Goal: Transaction & Acquisition: Purchase product/service

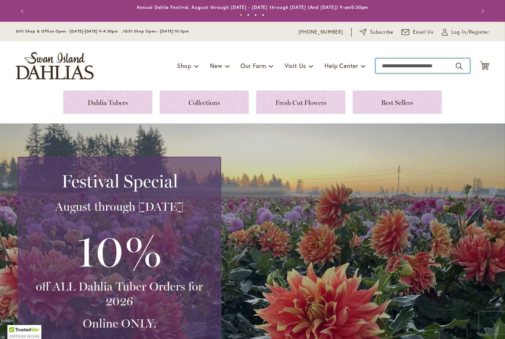
click at [434, 69] on input "Search" at bounding box center [423, 65] width 94 height 15
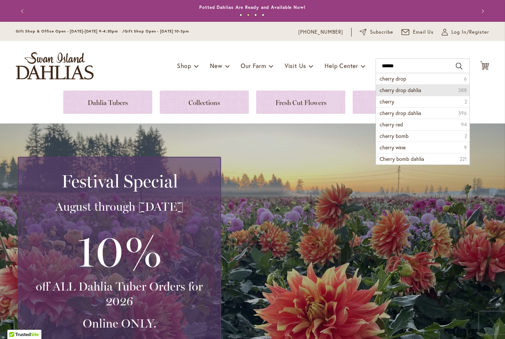
click at [421, 93] on li "cherry drop dahlia 388" at bounding box center [423, 89] width 94 height 11
type input "**********"
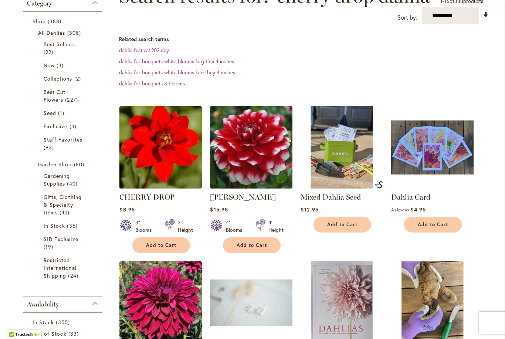
scroll to position [125, 0]
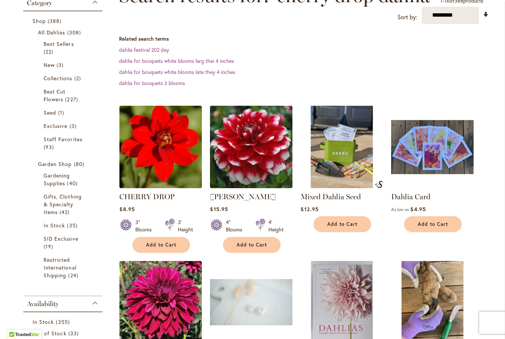
click at [178, 245] on button "Add to Cart" at bounding box center [161, 245] width 58 height 16
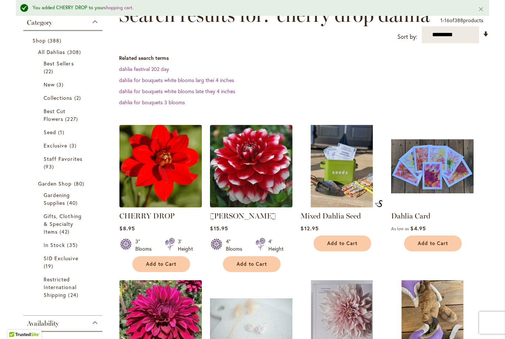
click at [264, 267] on button "Add to Cart" at bounding box center [252, 264] width 58 height 16
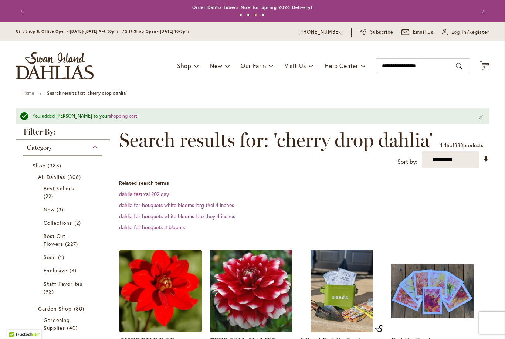
scroll to position [0, 0]
click at [445, 69] on input "**********" at bounding box center [423, 65] width 94 height 15
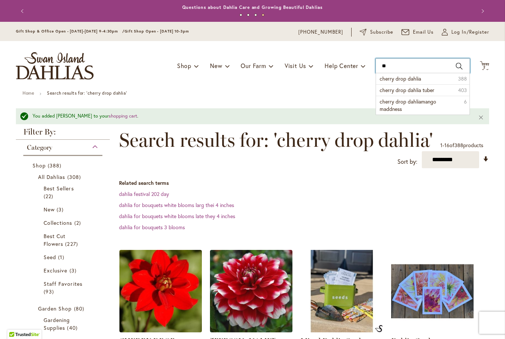
type input "*"
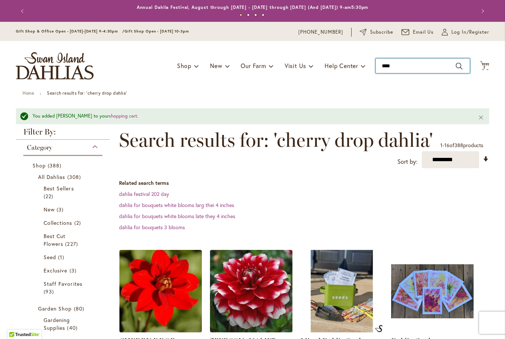
type input "*****"
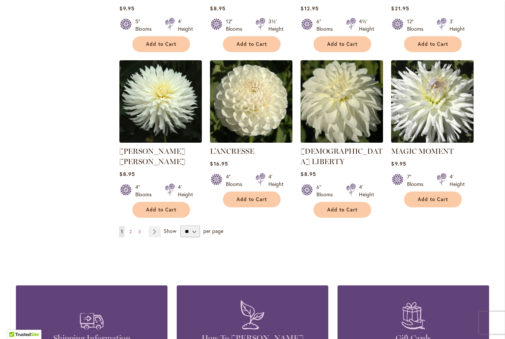
scroll to position [581, 0]
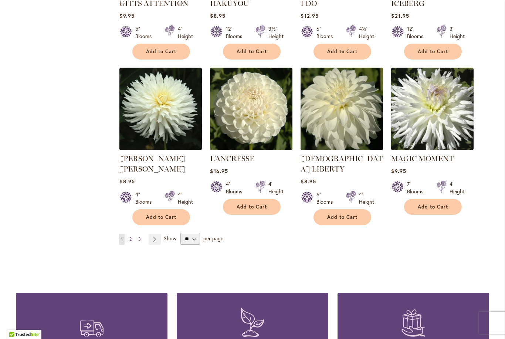
click at [159, 234] on link "Page Next" at bounding box center [155, 239] width 12 height 11
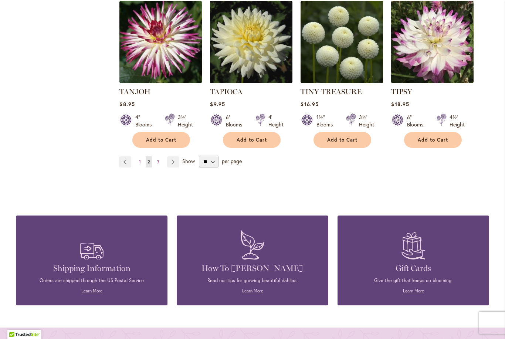
scroll to position [630, 0]
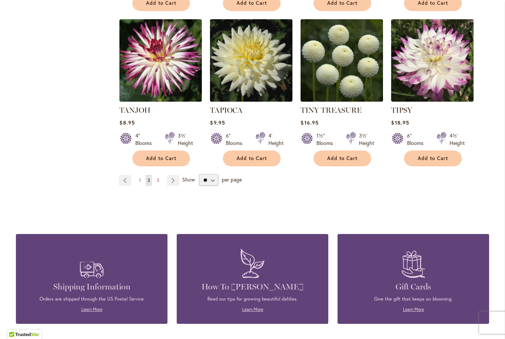
click at [173, 175] on link "Page Next" at bounding box center [173, 180] width 12 height 11
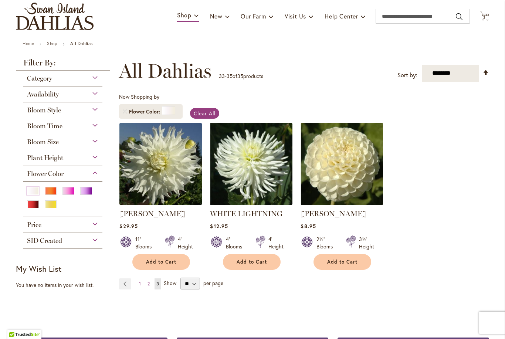
scroll to position [50, 0]
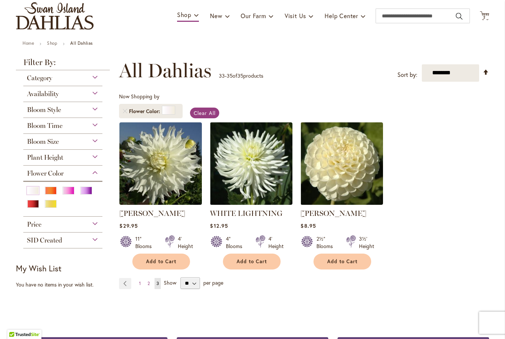
click at [341, 170] on img at bounding box center [342, 163] width 82 height 82
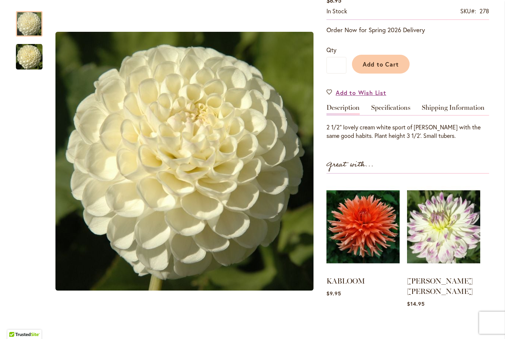
scroll to position [139, 0]
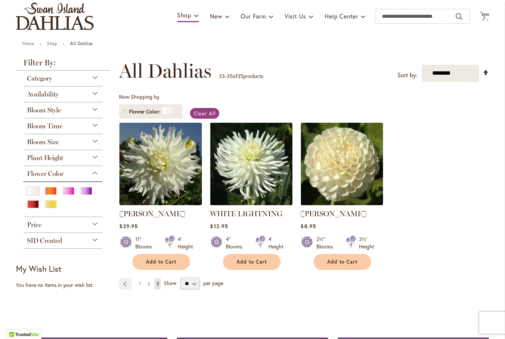
scroll to position [51, 0]
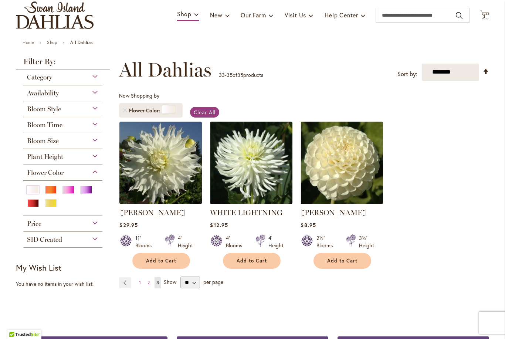
click at [127, 279] on link "Page Previous" at bounding box center [125, 282] width 12 height 11
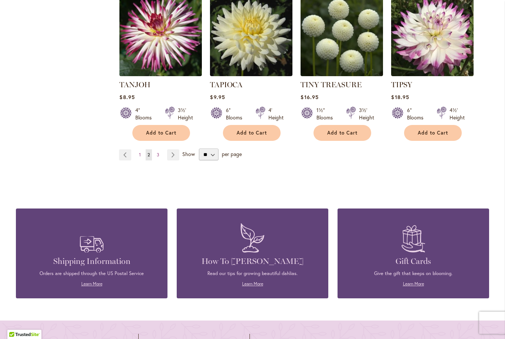
scroll to position [653, 0]
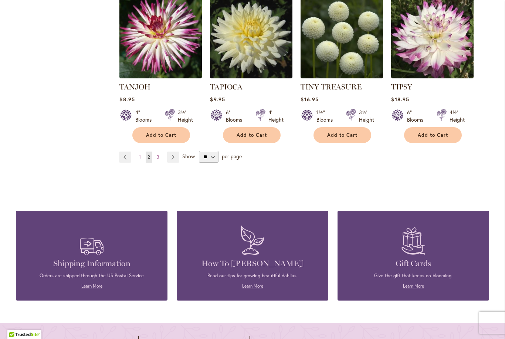
click at [123, 152] on link "Page Previous" at bounding box center [125, 157] width 12 height 11
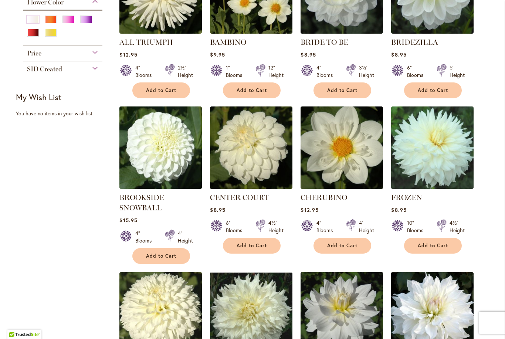
scroll to position [222, 0]
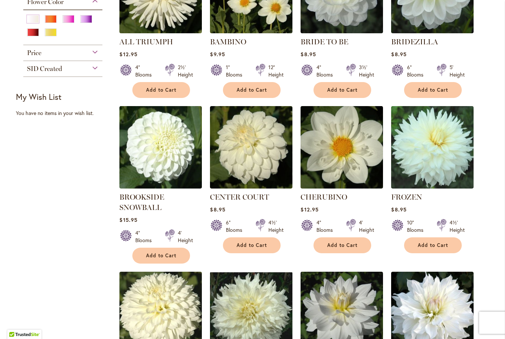
click at [166, 157] on img at bounding box center [160, 147] width 82 height 82
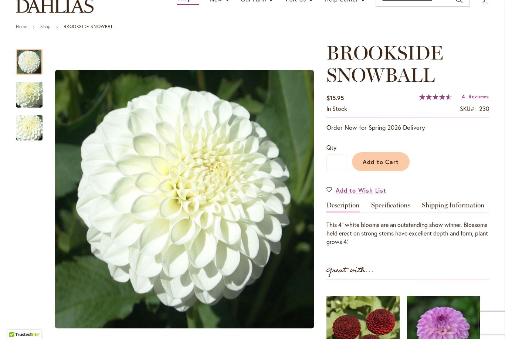
scroll to position [68, 0]
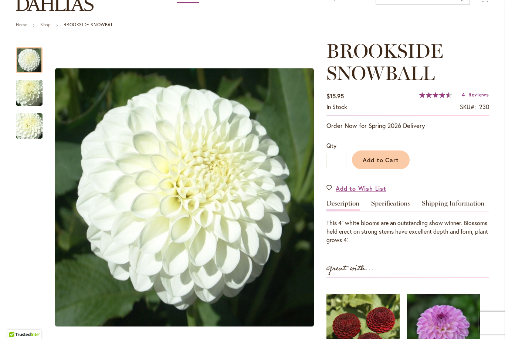
click at [397, 164] on button "Add to Cart" at bounding box center [381, 160] width 58 height 19
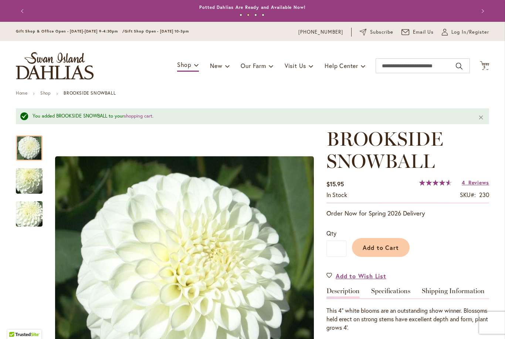
scroll to position [0, 0]
click at [433, 71] on input "Search" at bounding box center [423, 65] width 94 height 15
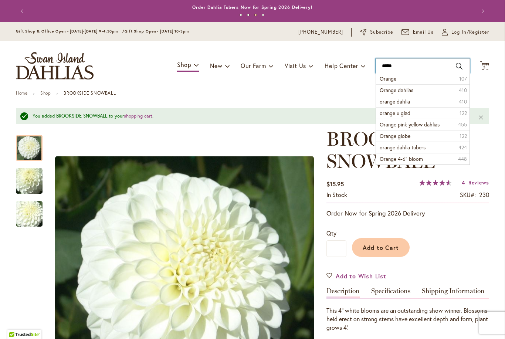
type input "******"
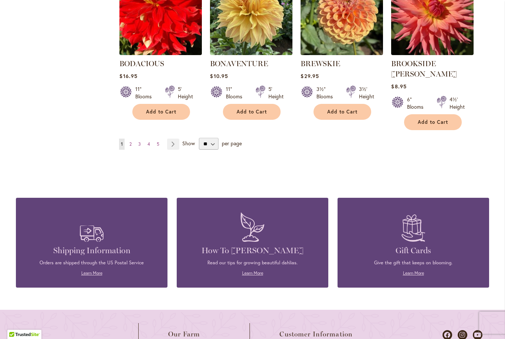
scroll to position [685, 0]
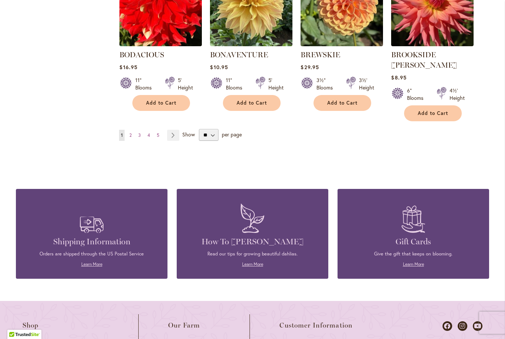
click at [177, 130] on link "Page Next" at bounding box center [173, 135] width 12 height 11
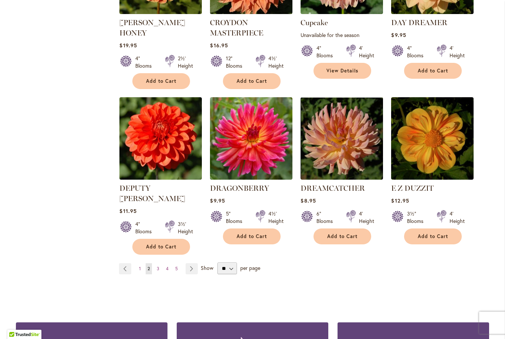
scroll to position [564, 0]
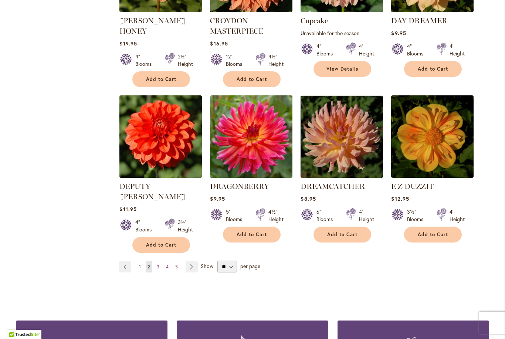
click at [167, 122] on img at bounding box center [160, 136] width 82 height 82
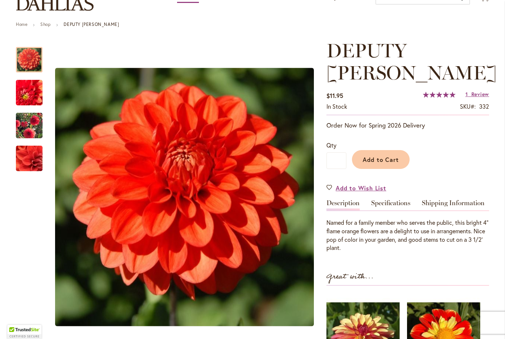
scroll to position [69, 0]
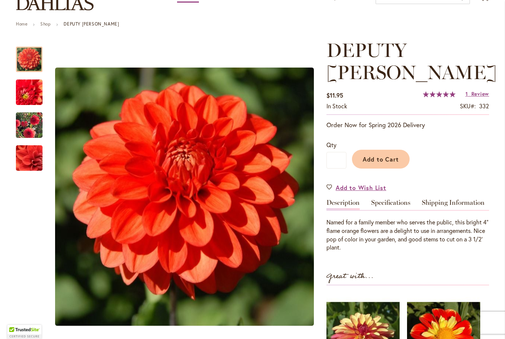
click at [390, 150] on button "Add to Cart" at bounding box center [381, 159] width 58 height 19
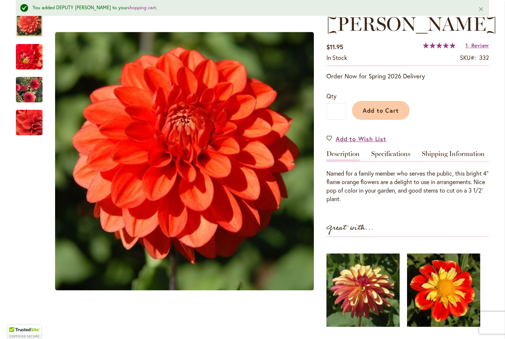
scroll to position [138, 0]
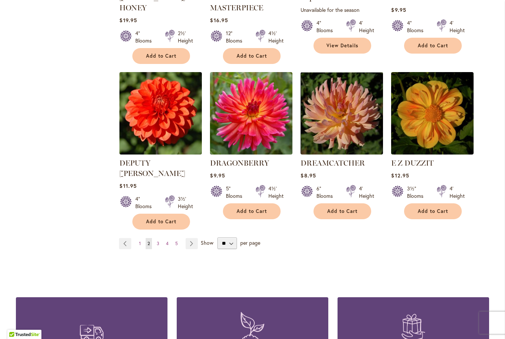
scroll to position [588, 0]
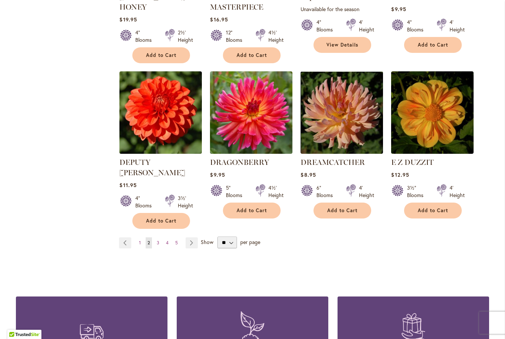
click at [190, 237] on link "Page Next" at bounding box center [192, 242] width 12 height 11
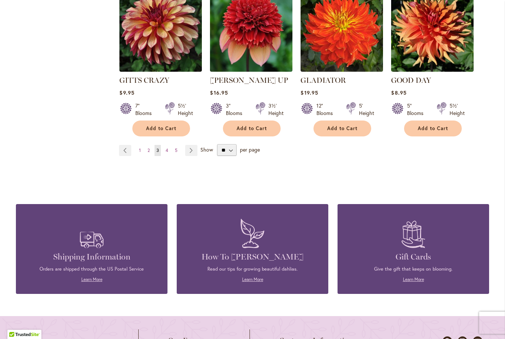
scroll to position [671, 0]
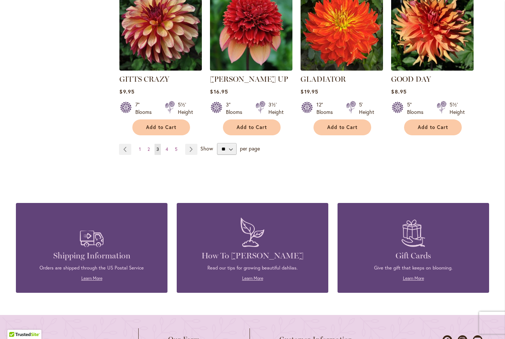
click at [192, 144] on link "Page Next" at bounding box center [191, 149] width 12 height 11
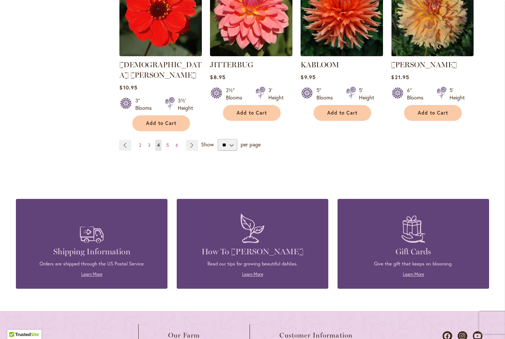
scroll to position [682, 0]
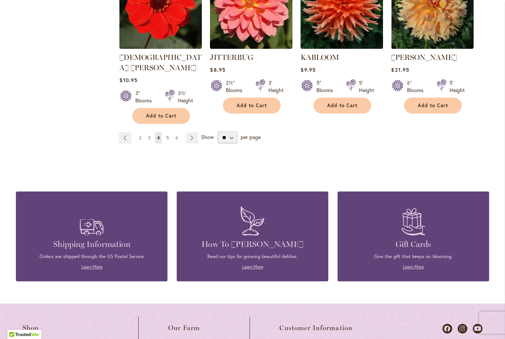
click at [198, 132] on link "Page Next" at bounding box center [192, 137] width 12 height 11
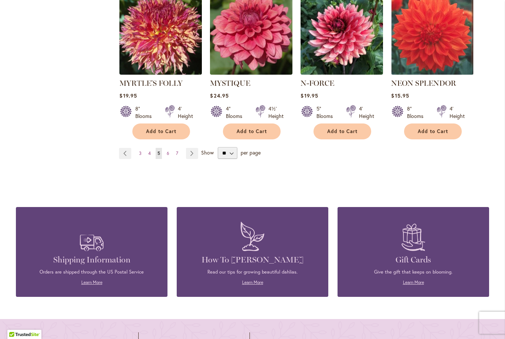
scroll to position [665, 0]
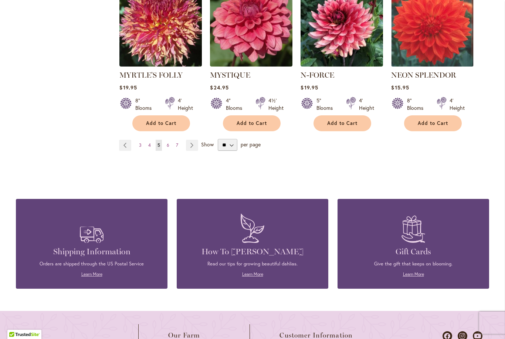
click at [192, 140] on link "Page Next" at bounding box center [192, 145] width 12 height 11
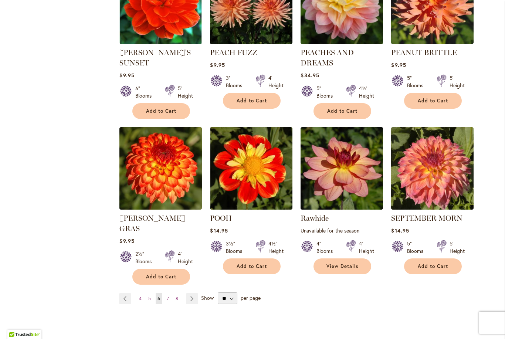
scroll to position [518, 0]
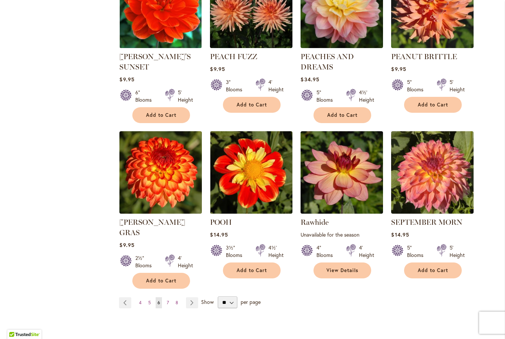
click at [160, 172] on img at bounding box center [160, 172] width 82 height 82
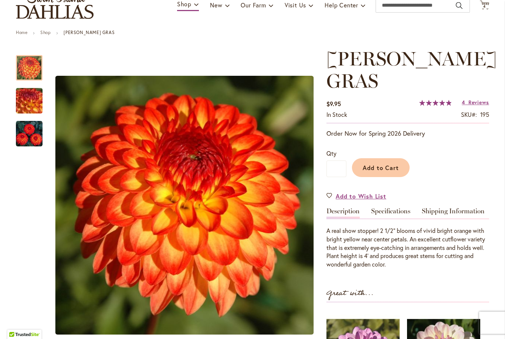
scroll to position [60, 0]
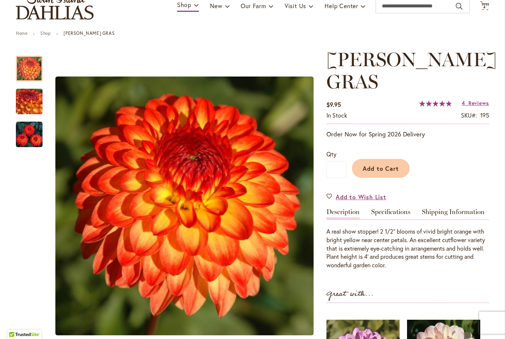
click at [385, 159] on button "Add to Cart" at bounding box center [381, 168] width 58 height 19
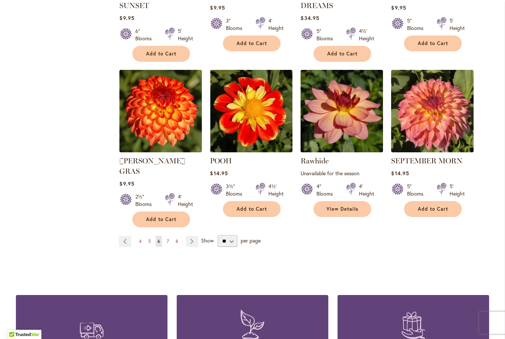
scroll to position [585, 0]
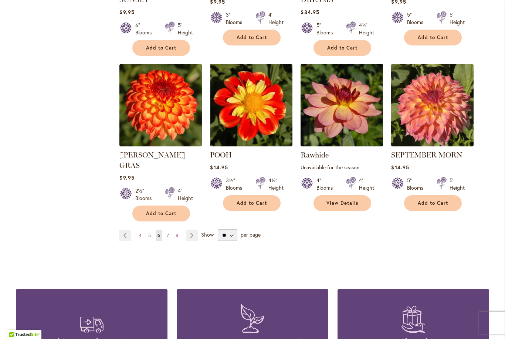
click at [192, 230] on link "Page Next" at bounding box center [192, 235] width 12 height 11
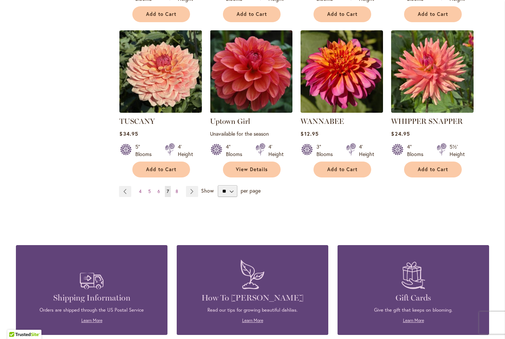
scroll to position [642, 0]
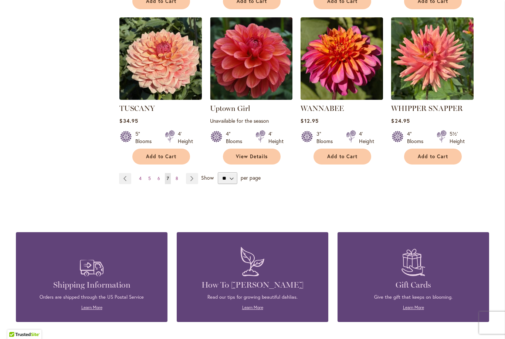
click at [194, 173] on link "Page Next" at bounding box center [192, 178] width 12 height 11
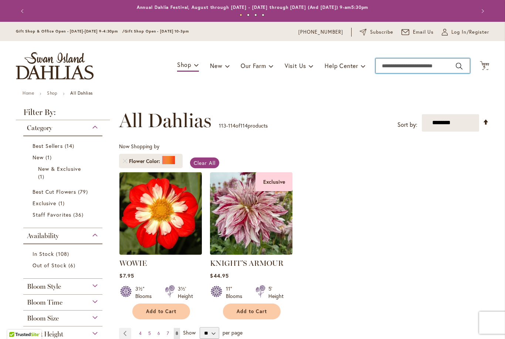
click at [433, 67] on input "Search" at bounding box center [423, 65] width 94 height 15
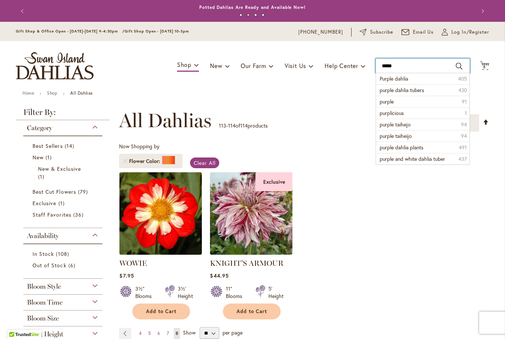
type input "******"
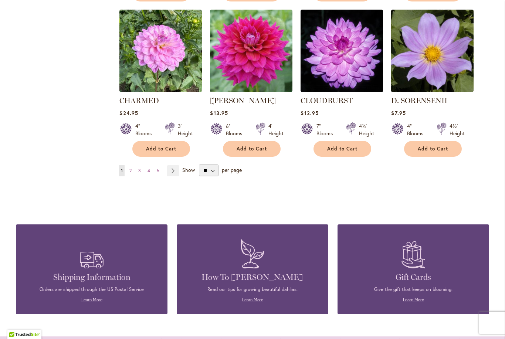
scroll to position [627, 0]
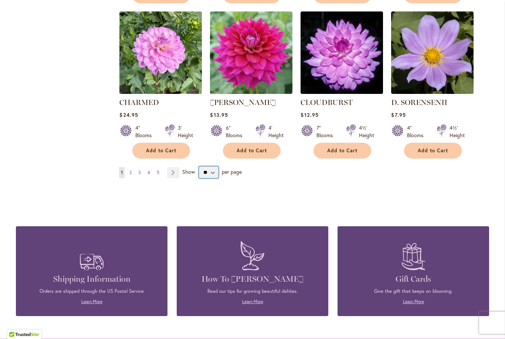
click at [214, 171] on select "** ** ** **" at bounding box center [209, 172] width 20 height 12
select select "**"
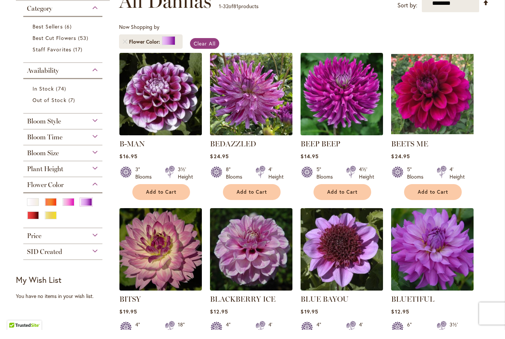
scroll to position [111, 0]
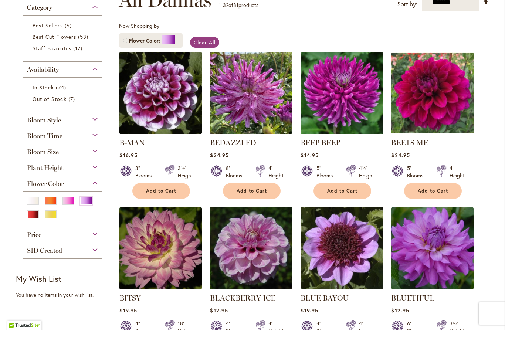
click at [165, 97] on img at bounding box center [160, 102] width 82 height 82
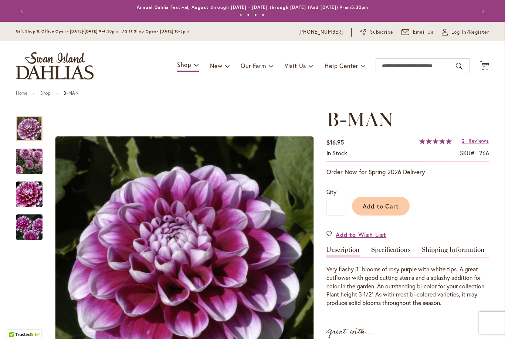
click at [398, 205] on span "Add to Cart" at bounding box center [381, 206] width 37 height 8
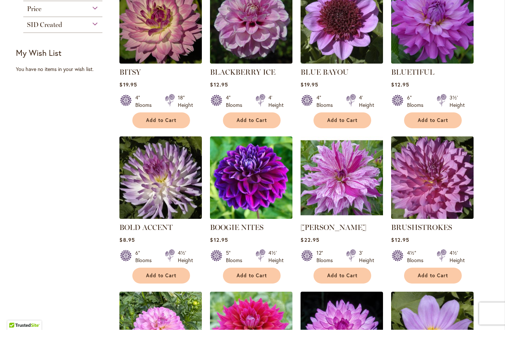
scroll to position [351, 0]
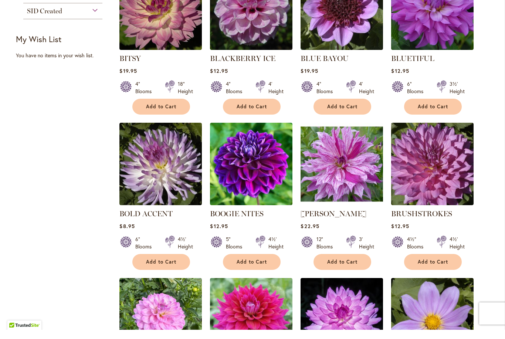
click at [252, 168] on img at bounding box center [251, 173] width 82 height 82
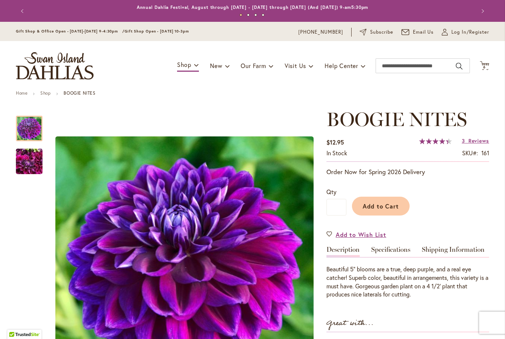
click at [396, 203] on span "Add to Cart" at bounding box center [381, 206] width 37 height 8
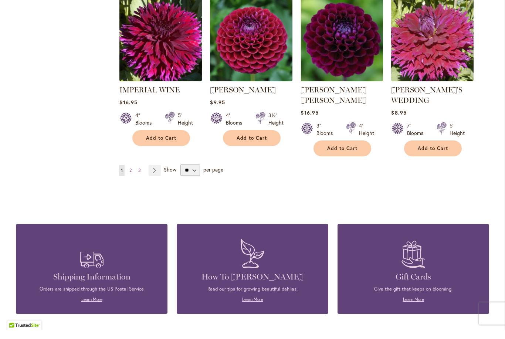
scroll to position [1285, 0]
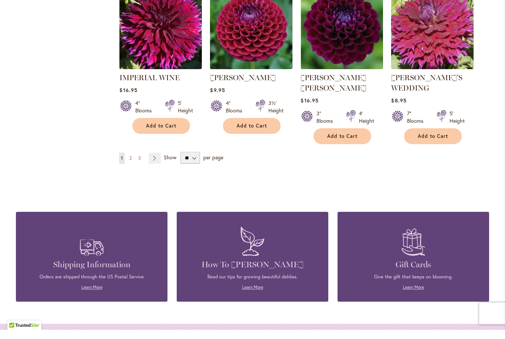
click at [156, 162] on link "Page Next" at bounding box center [155, 167] width 12 height 11
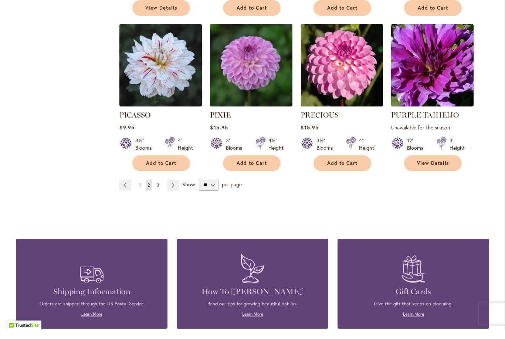
scroll to position [1268, 0]
click at [175, 189] on link "Page Next" at bounding box center [173, 194] width 12 height 11
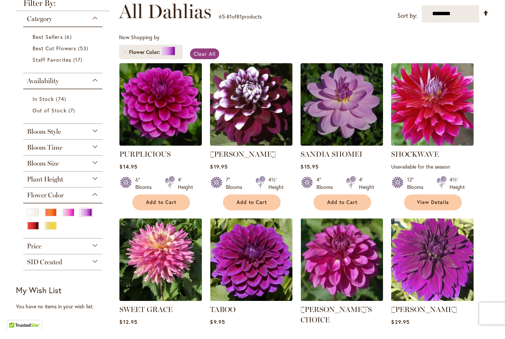
scroll to position [100, 0]
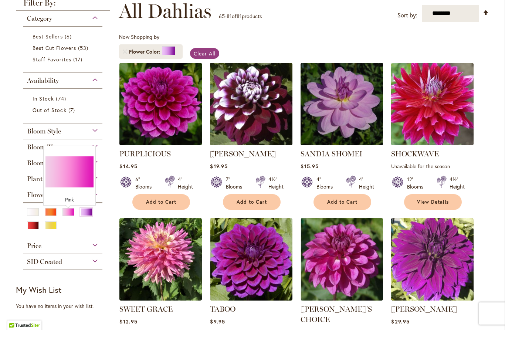
click at [67, 218] on div "Pink" at bounding box center [69, 222] width 12 height 8
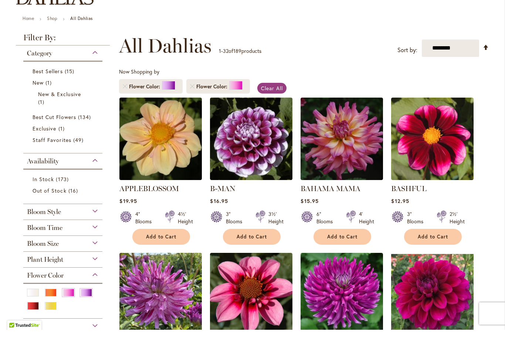
scroll to position [66, 0]
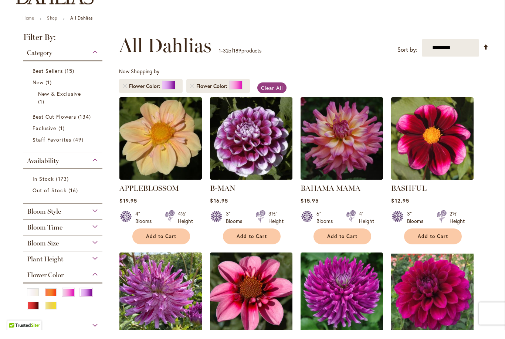
click at [131, 92] on span "Flower Color" at bounding box center [145, 95] width 33 height 7
click at [127, 93] on link "Remove Flower Color Purple" at bounding box center [125, 95] width 4 height 4
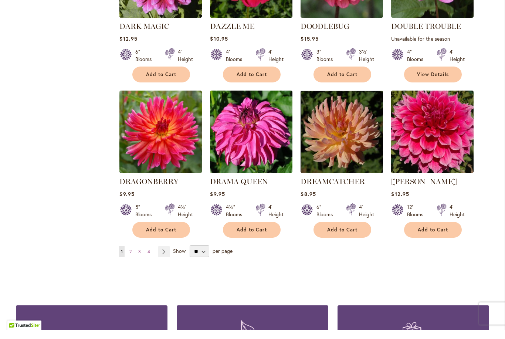
scroll to position [1193, 0]
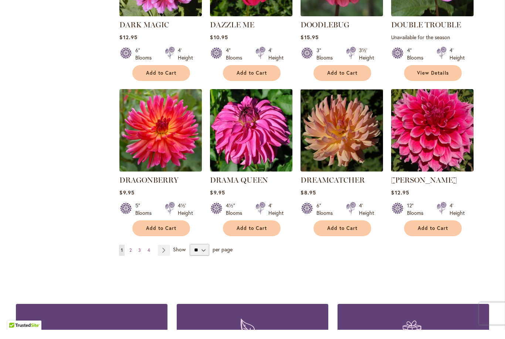
click at [168, 254] on link "Page Next" at bounding box center [164, 259] width 12 height 11
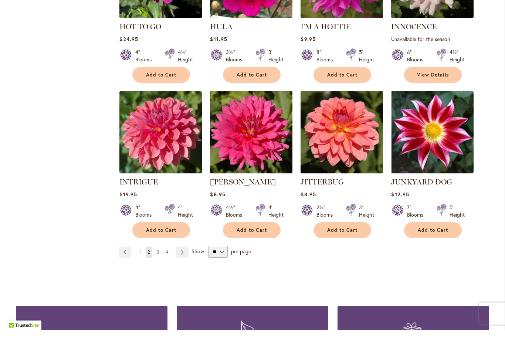
scroll to position [1191, 0]
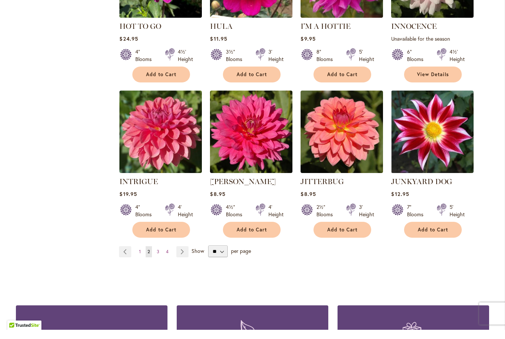
click at [185, 256] on link "Page Next" at bounding box center [182, 261] width 12 height 11
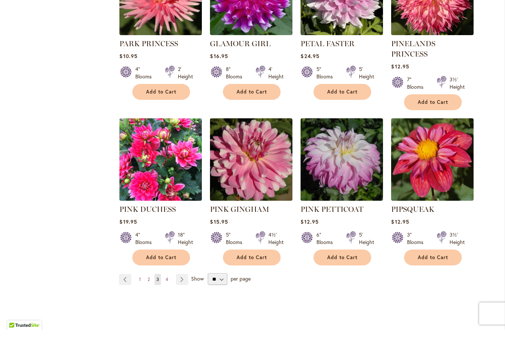
scroll to position [1179, 0]
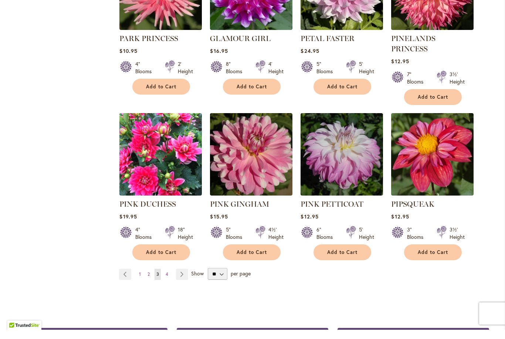
click at [185, 278] on link "Page Next" at bounding box center [182, 283] width 12 height 11
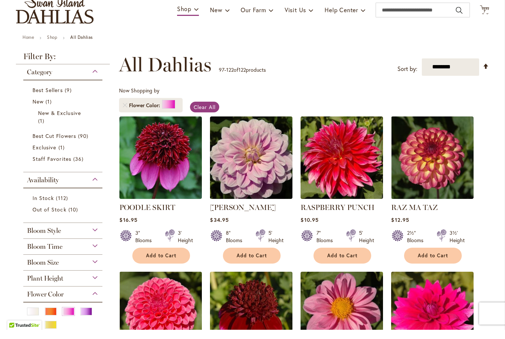
scroll to position [46, 0]
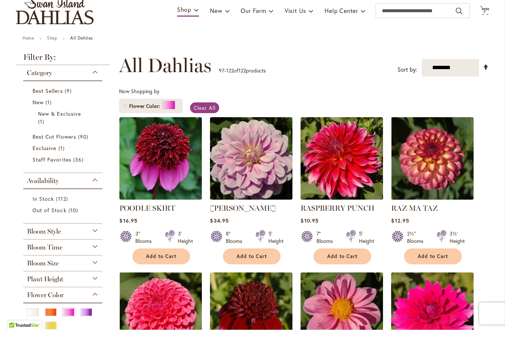
click at [451, 258] on button "Add to Cart" at bounding box center [433, 266] width 58 height 16
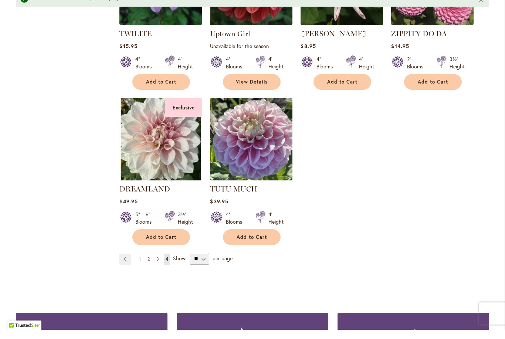
scroll to position [1017, 0]
click at [141, 266] on span "1" at bounding box center [140, 269] width 2 height 6
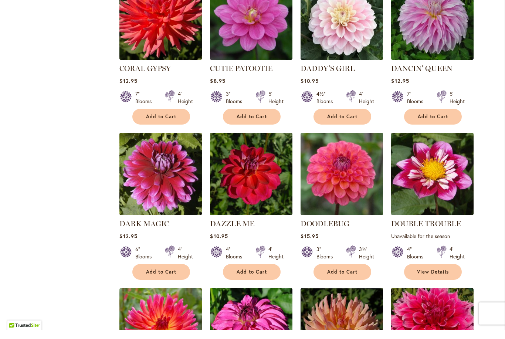
scroll to position [991, 0]
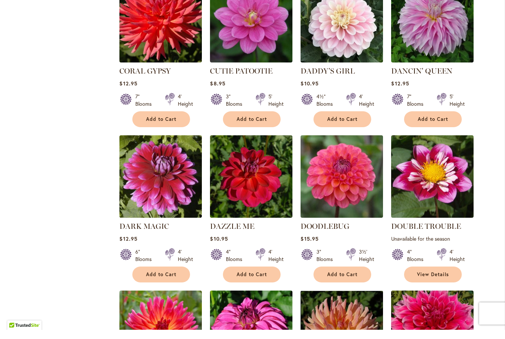
click at [353, 159] on img at bounding box center [342, 186] width 82 height 82
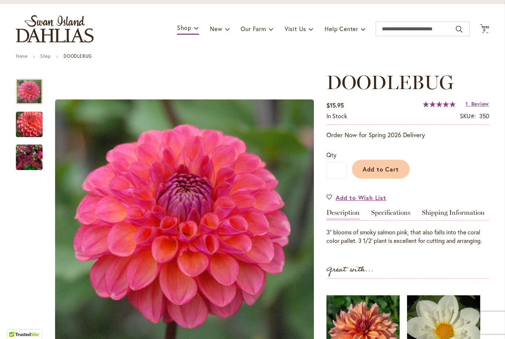
scroll to position [41, 0]
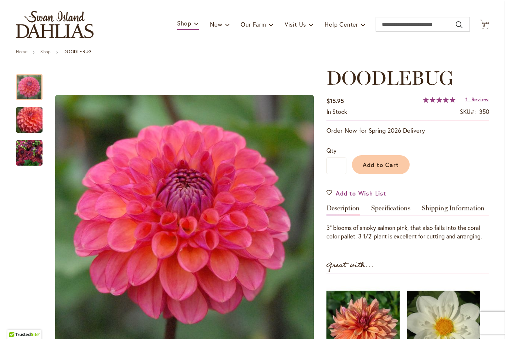
click at [390, 164] on span "Add to Cart" at bounding box center [381, 165] width 37 height 8
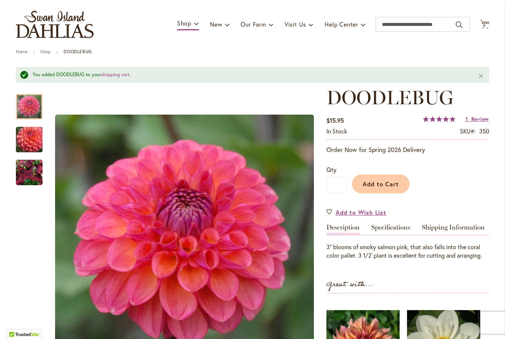
click at [489, 22] on icon at bounding box center [484, 24] width 9 height 9
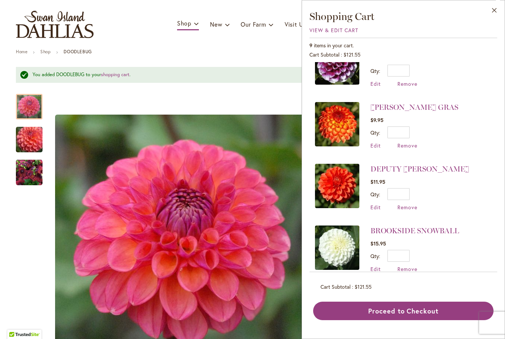
scroll to position [210, 0]
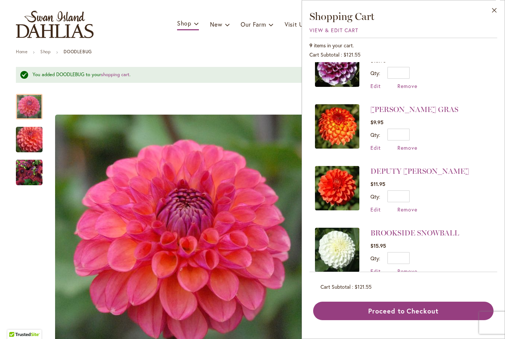
click at [412, 208] on span "Remove" at bounding box center [408, 209] width 20 height 7
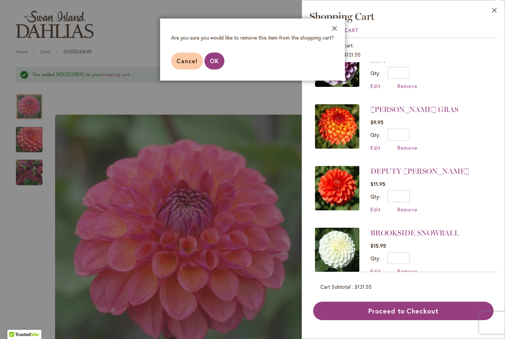
click at [216, 65] on button "OK" at bounding box center [215, 61] width 20 height 17
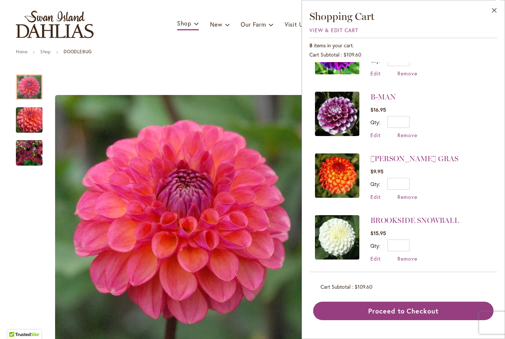
scroll to position [161, 0]
click at [413, 196] on span "Remove" at bounding box center [408, 197] width 20 height 7
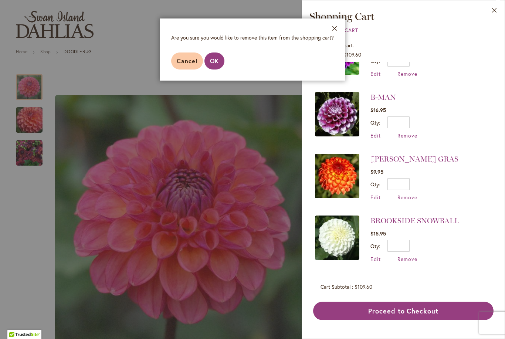
click at [216, 61] on span "OK" at bounding box center [214, 61] width 9 height 8
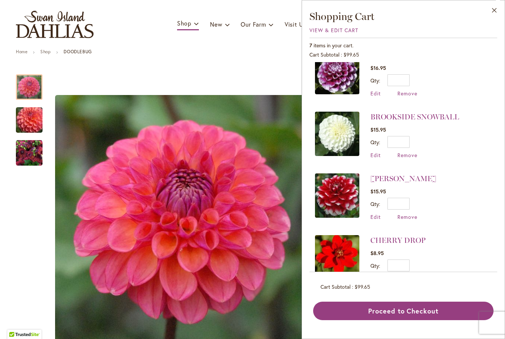
scroll to position [203, 0]
click at [414, 278] on span "Remove" at bounding box center [408, 279] width 20 height 7
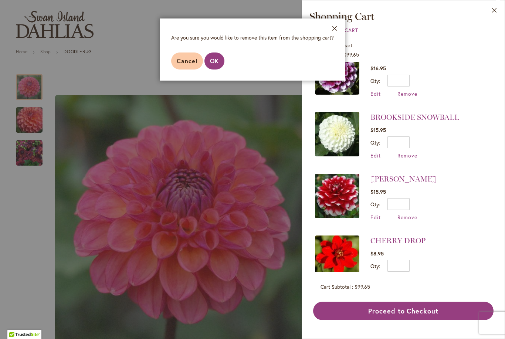
click at [214, 63] on span "OK" at bounding box center [214, 61] width 9 height 8
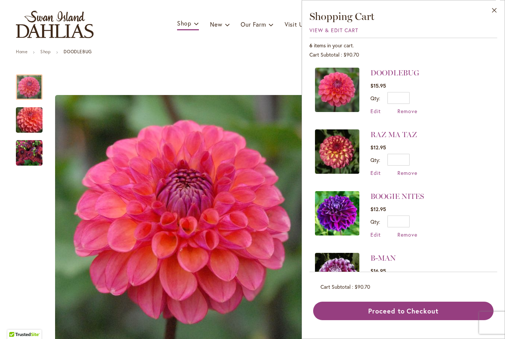
scroll to position [0, 0]
click at [178, 53] on ul "Home Shop DOODLEBUG" at bounding box center [252, 52] width 473 height 7
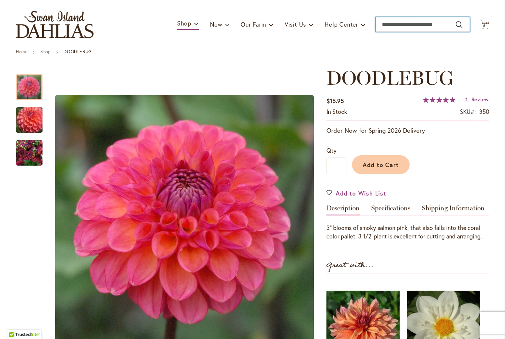
click at [427, 28] on input "Search" at bounding box center [423, 24] width 94 height 15
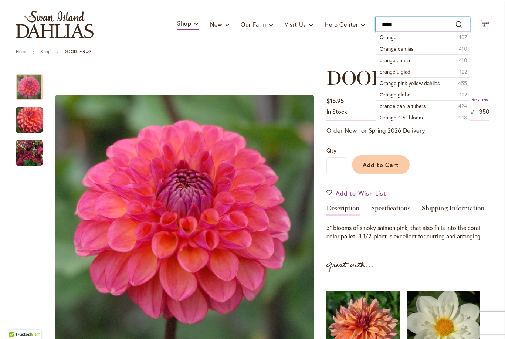
type input "******"
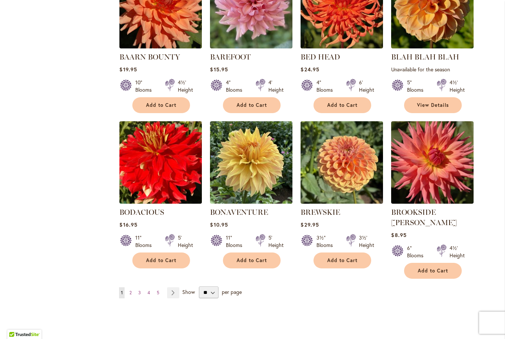
scroll to position [545, 0]
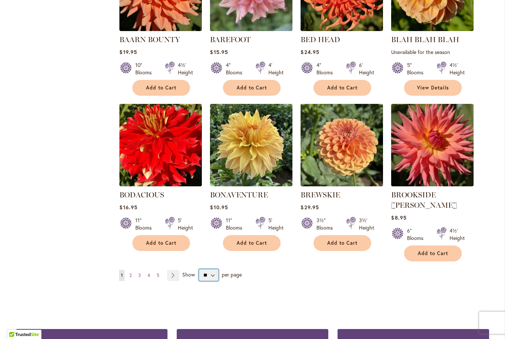
click at [216, 269] on select "** ** ** **" at bounding box center [209, 275] width 20 height 12
select select "**"
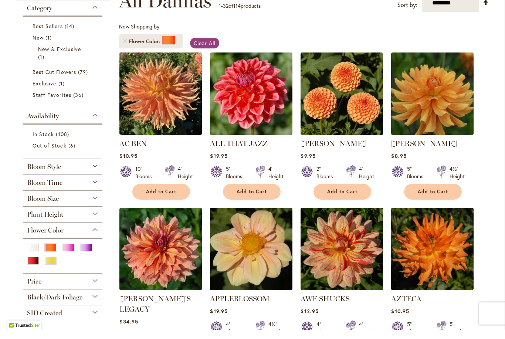
scroll to position [111, 0]
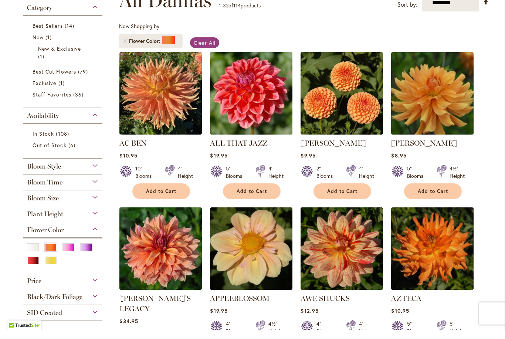
click at [356, 196] on button "Add to Cart" at bounding box center [343, 201] width 58 height 16
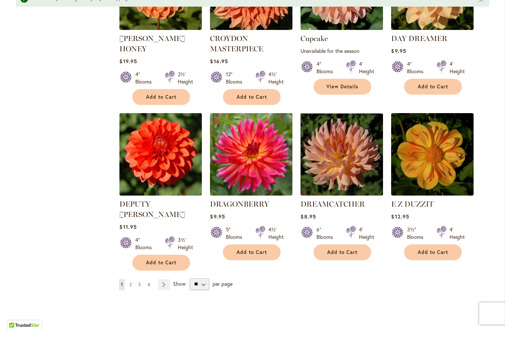
scroll to position [1205, 0]
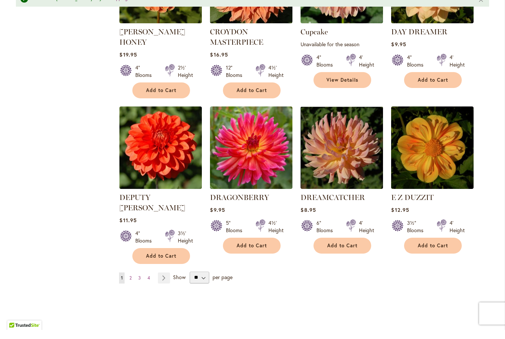
click at [161, 257] on button "Add to Cart" at bounding box center [161, 265] width 58 height 16
click at [163, 282] on link "Page Next" at bounding box center [164, 287] width 12 height 11
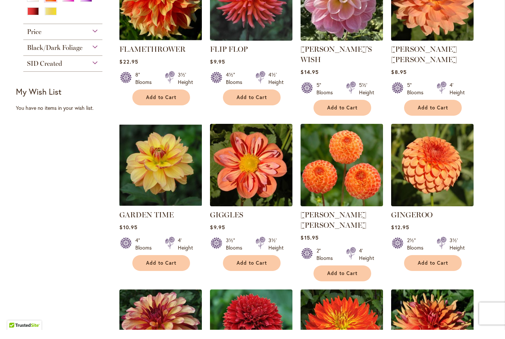
scroll to position [378, 0]
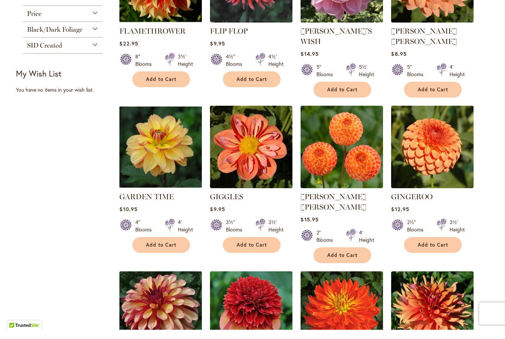
click at [357, 262] on span "Add to Cart" at bounding box center [342, 265] width 30 height 6
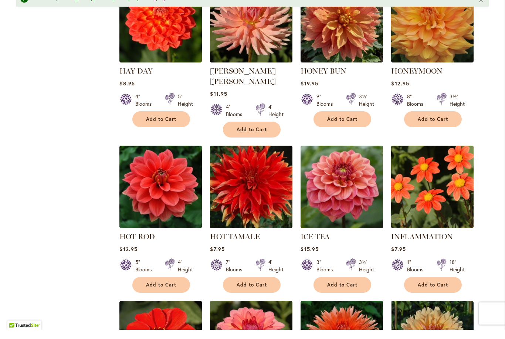
scroll to position [1001, 0]
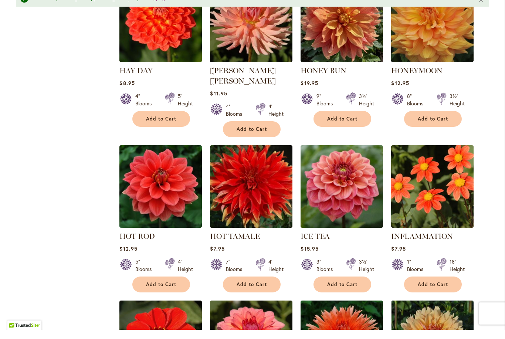
click at [156, 291] on span "Add to Cart" at bounding box center [161, 294] width 30 height 6
click at [355, 291] on span "Add to Cart" at bounding box center [342, 294] width 30 height 6
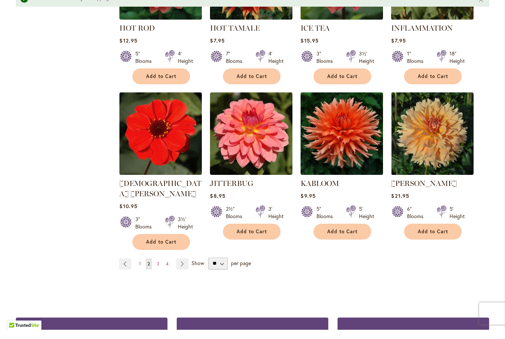
scroll to position [1211, 0]
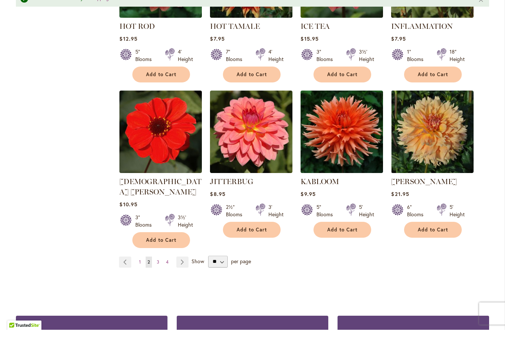
click at [184, 266] on link "Page Next" at bounding box center [182, 271] width 12 height 11
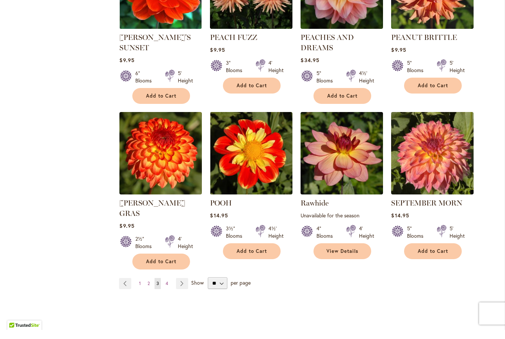
scroll to position [1159, 0]
click at [184, 287] on link "Page Next" at bounding box center [182, 292] width 12 height 11
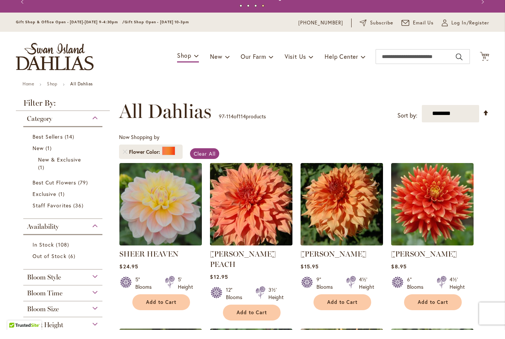
click at [485, 65] on span "11" at bounding box center [485, 67] width 4 height 5
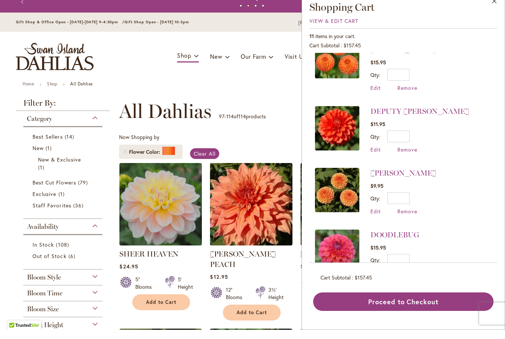
scroll to position [148, 0]
click at [417, 195] on div "AMBER QUEEN $9.95 Qty * Update Edit Remove" at bounding box center [404, 200] width 66 height 47
click at [406, 217] on span "Remove" at bounding box center [408, 220] width 20 height 7
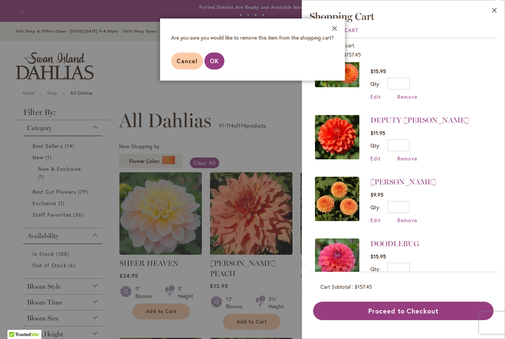
click at [216, 63] on span "OK" at bounding box center [214, 61] width 9 height 8
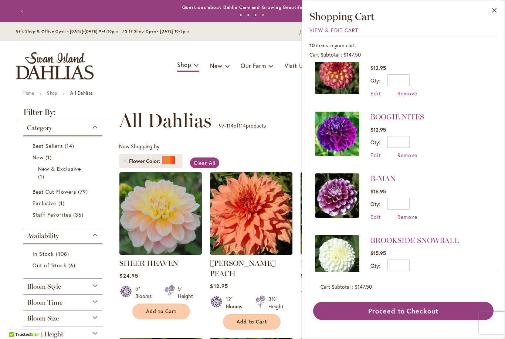
scroll to position [338, 0]
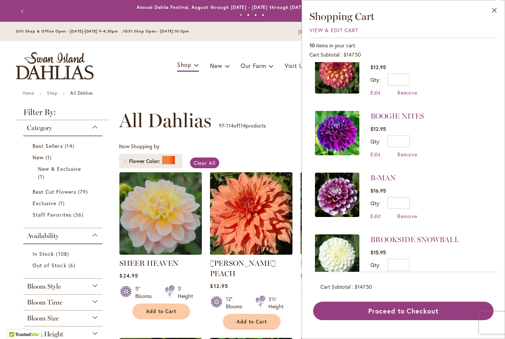
click at [412, 213] on span "Remove" at bounding box center [408, 216] width 20 height 7
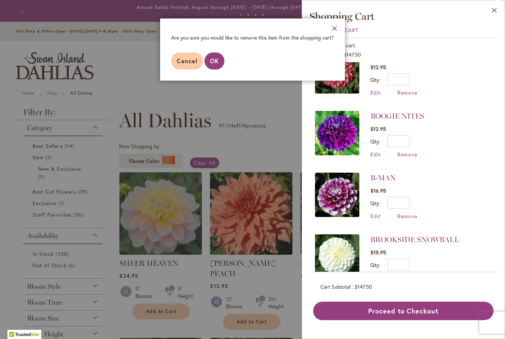
click at [214, 63] on span "OK" at bounding box center [214, 61] width 9 height 8
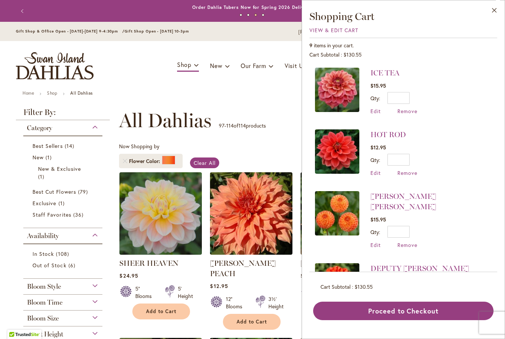
scroll to position [0, 0]
click at [412, 111] on span "Remove" at bounding box center [408, 111] width 20 height 7
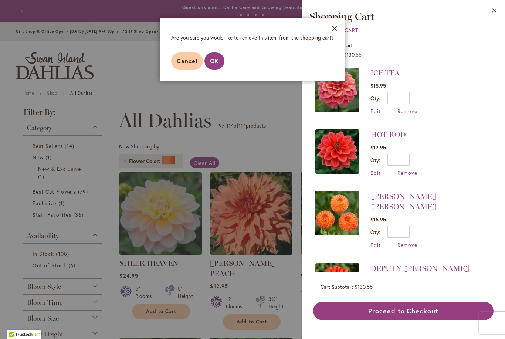
click at [216, 61] on span "OK" at bounding box center [214, 61] width 9 height 8
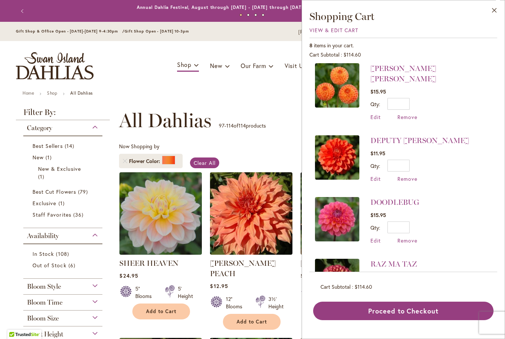
scroll to position [68, 0]
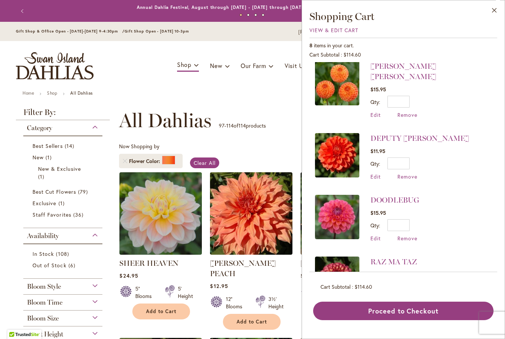
click at [418, 224] on div "DOODLEBUG $15.95 Qty * Update Edit Remove" at bounding box center [395, 218] width 49 height 47
click at [414, 235] on span "Remove" at bounding box center [408, 238] width 20 height 7
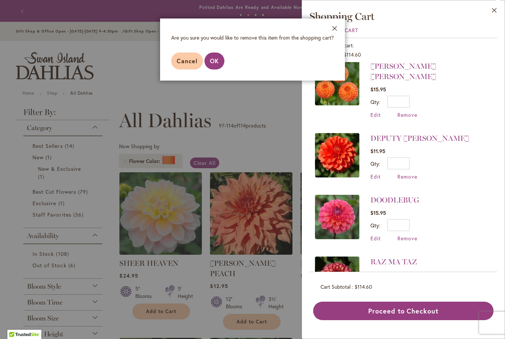
click at [220, 67] on button "OK" at bounding box center [215, 61] width 20 height 17
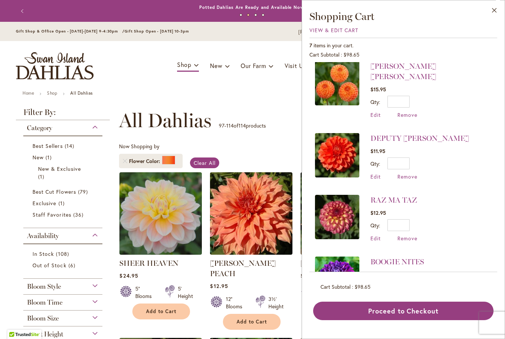
scroll to position [0, 0]
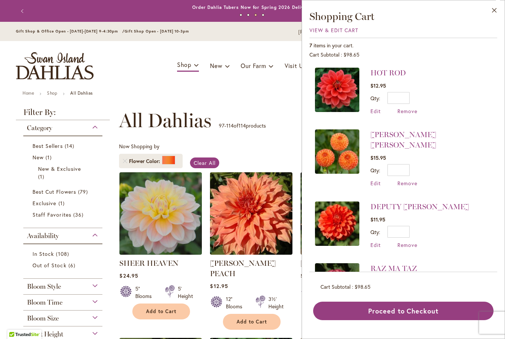
click at [166, 315] on button "Add to Cart" at bounding box center [161, 312] width 58 height 16
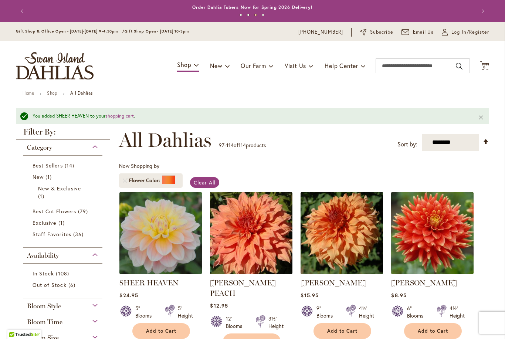
click at [489, 67] on icon "Cart .cls-1 { fill: #231f20; }" at bounding box center [484, 65] width 9 height 9
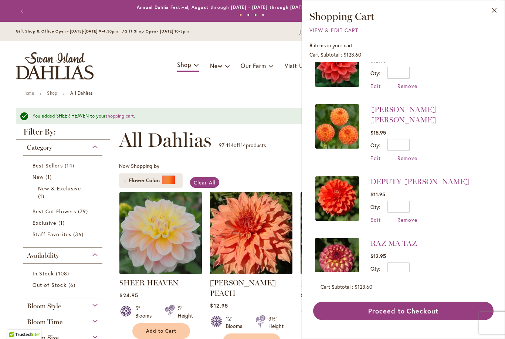
scroll to position [88, 0]
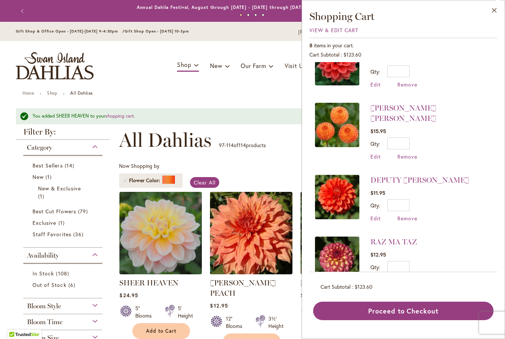
click at [346, 189] on img at bounding box center [337, 197] width 44 height 44
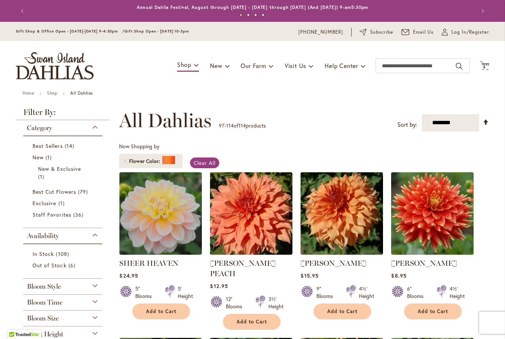
click at [485, 70] on icon "Cart .cls-1 { fill: #231f20; }" at bounding box center [484, 65] width 9 height 9
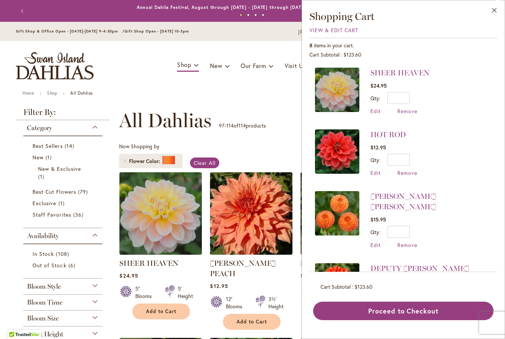
click at [341, 156] on img at bounding box center [337, 151] width 44 height 44
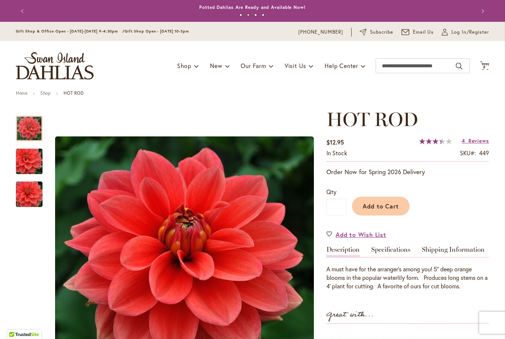
click at [485, 69] on icon "Cart .cls-1 { fill: #231f20; }" at bounding box center [484, 65] width 9 height 9
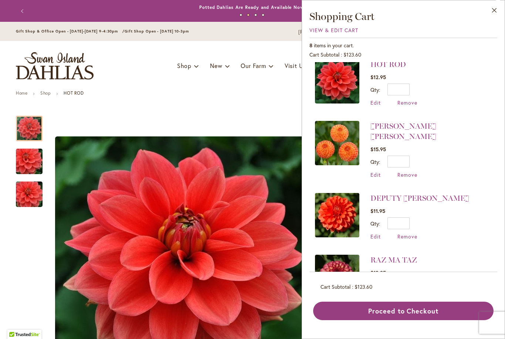
scroll to position [71, 0]
click at [410, 233] on span "Remove" at bounding box center [408, 236] width 20 height 7
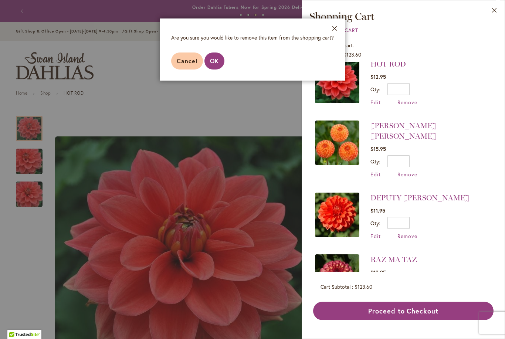
click at [218, 64] on span "OK" at bounding box center [214, 61] width 9 height 8
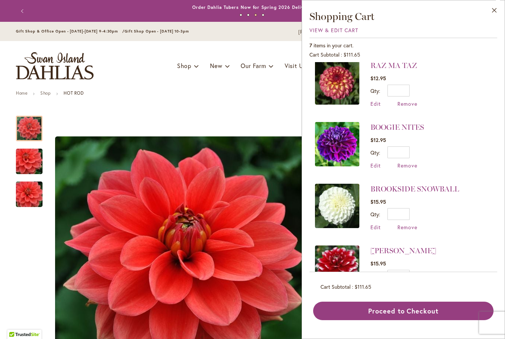
scroll to position [203, 0]
